Goal: Task Accomplishment & Management: Manage account settings

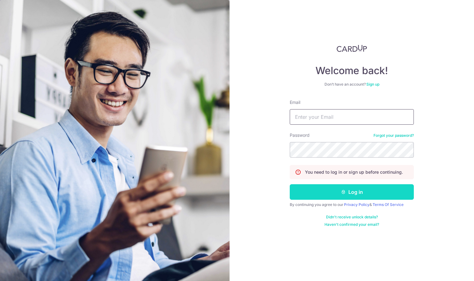
type input "[EMAIL_ADDRESS][DOMAIN_NAME]"
click at [352, 197] on button "Log in" at bounding box center [351, 191] width 124 height 15
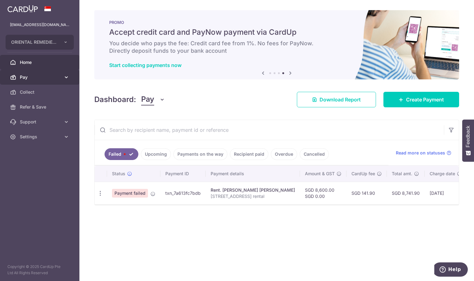
drag, startPoint x: 30, startPoint y: 77, endPoint x: 44, endPoint y: 77, distance: 13.9
click at [30, 77] on span "Pay" at bounding box center [40, 77] width 41 height 6
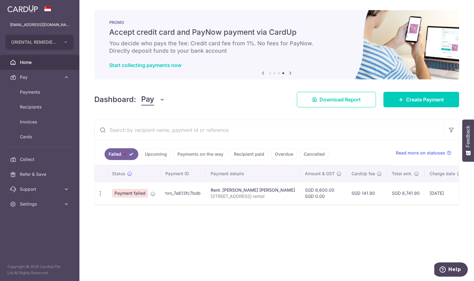
click at [30, 63] on span "Home" at bounding box center [40, 62] width 41 height 6
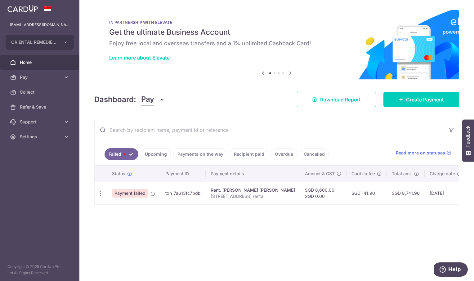
click at [198, 156] on link "Payments on the way" at bounding box center [200, 154] width 54 height 12
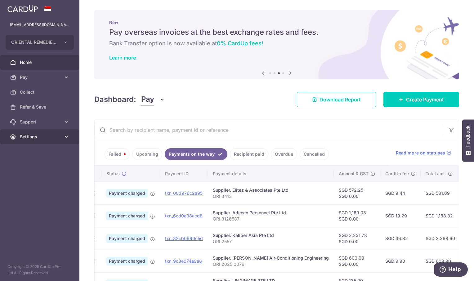
click at [26, 133] on link "Settings" at bounding box center [39, 136] width 79 height 15
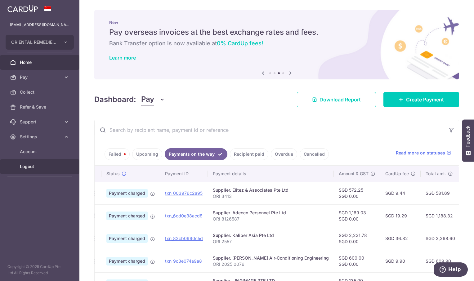
click at [28, 168] on span "Logout" at bounding box center [40, 166] width 41 height 6
